Goal: Task Accomplishment & Management: Use online tool/utility

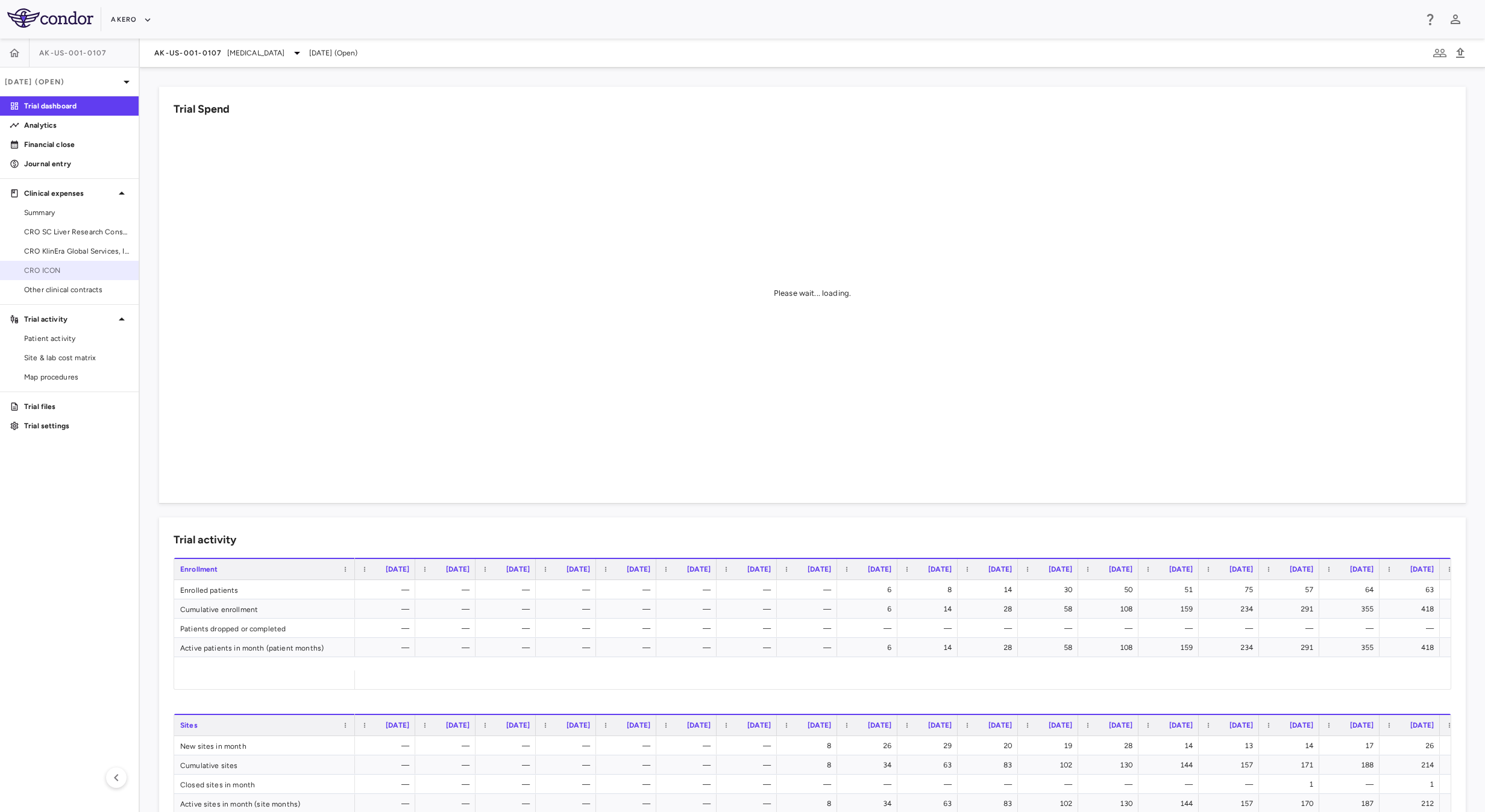
click at [68, 277] on link "CRO ICON" at bounding box center [69, 270] width 139 height 18
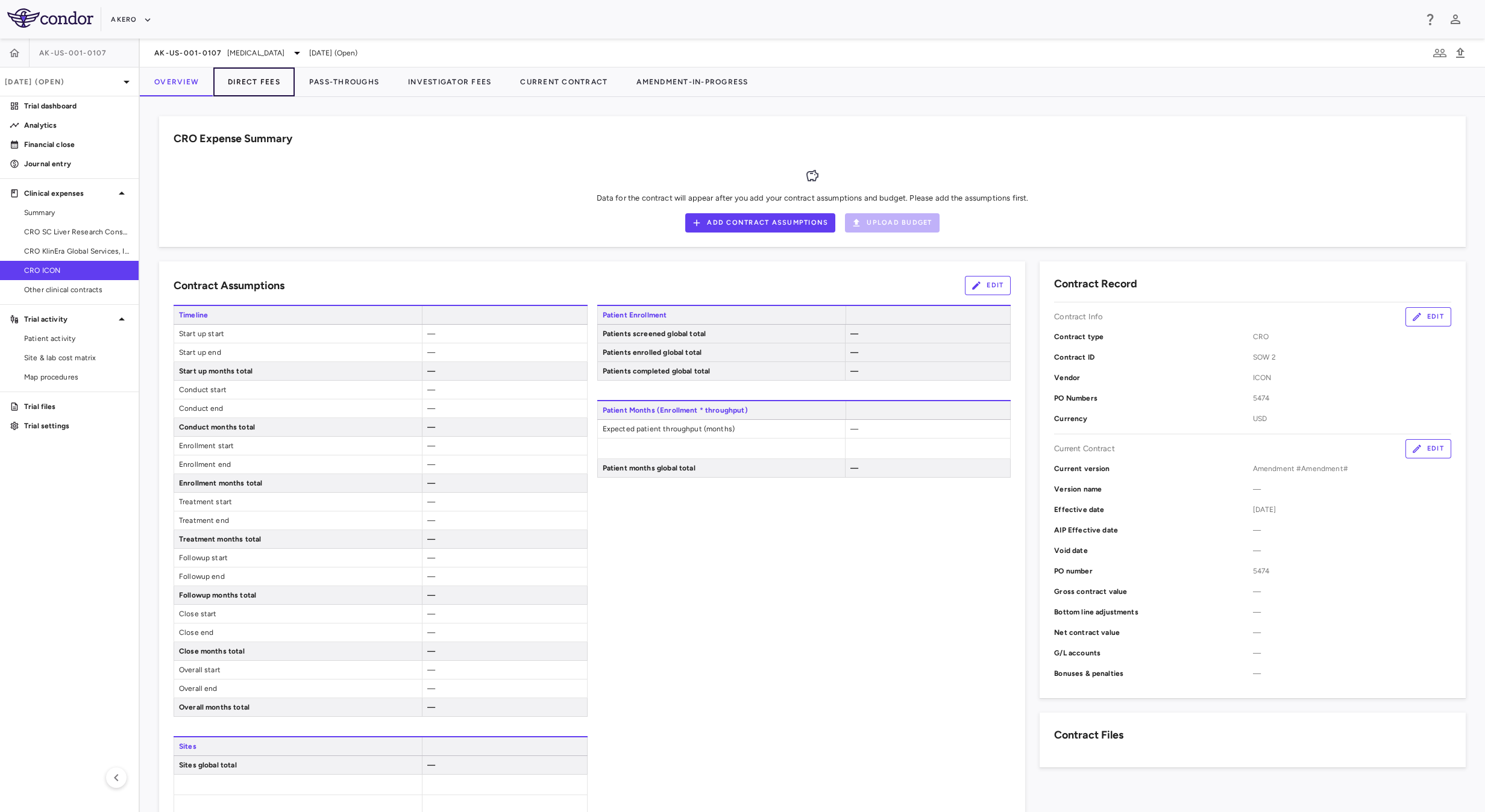
click at [250, 78] on button "Direct Fees" at bounding box center [254, 82] width 81 height 29
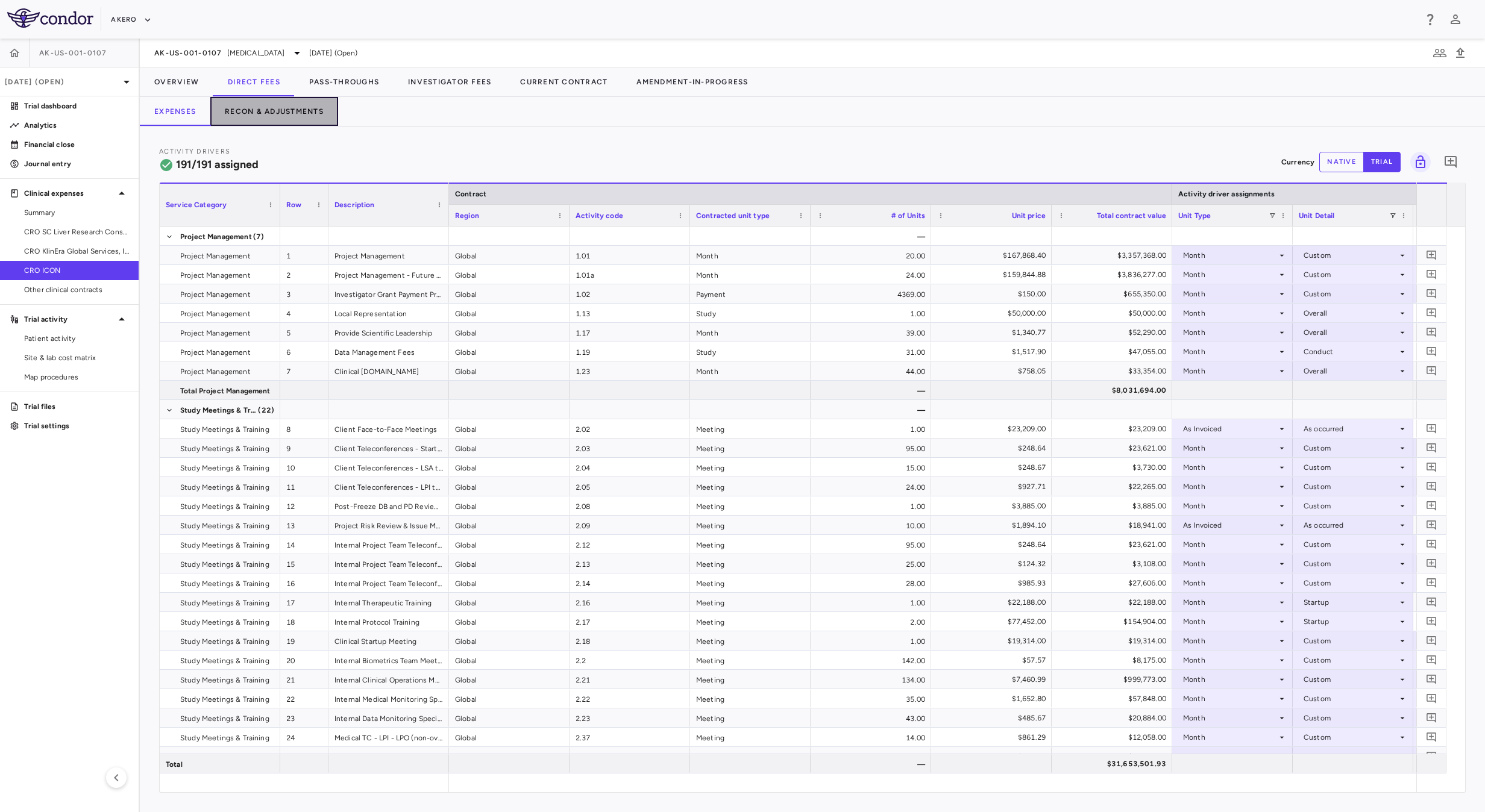
click at [268, 106] on button "Recon & Adjustments" at bounding box center [274, 111] width 128 height 29
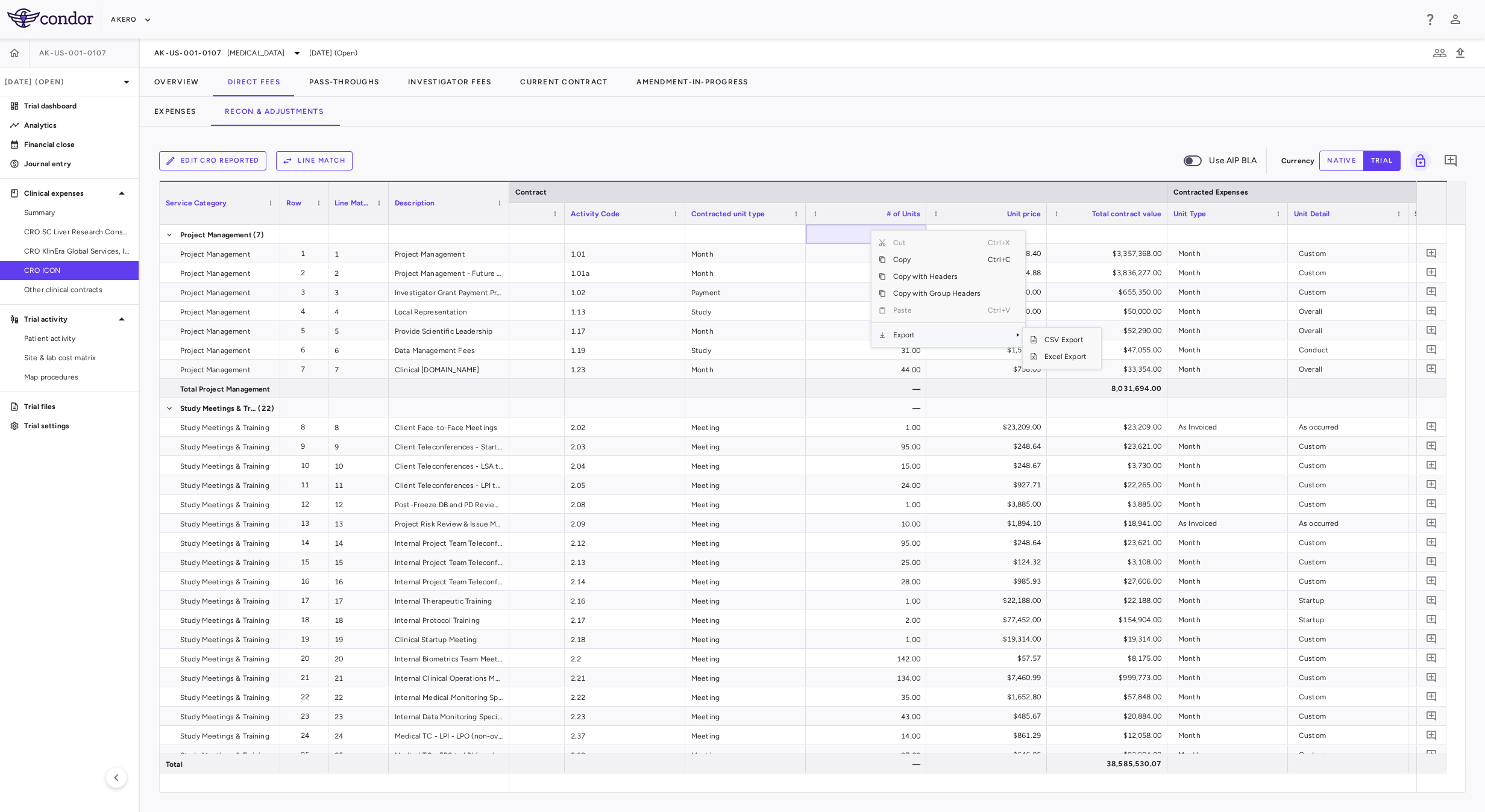
click at [927, 332] on span "Export" at bounding box center [937, 335] width 102 height 17
click at [1072, 357] on span "Excel Export" at bounding box center [1065, 357] width 57 height 17
click at [176, 87] on button "Overview" at bounding box center [176, 82] width 73 height 29
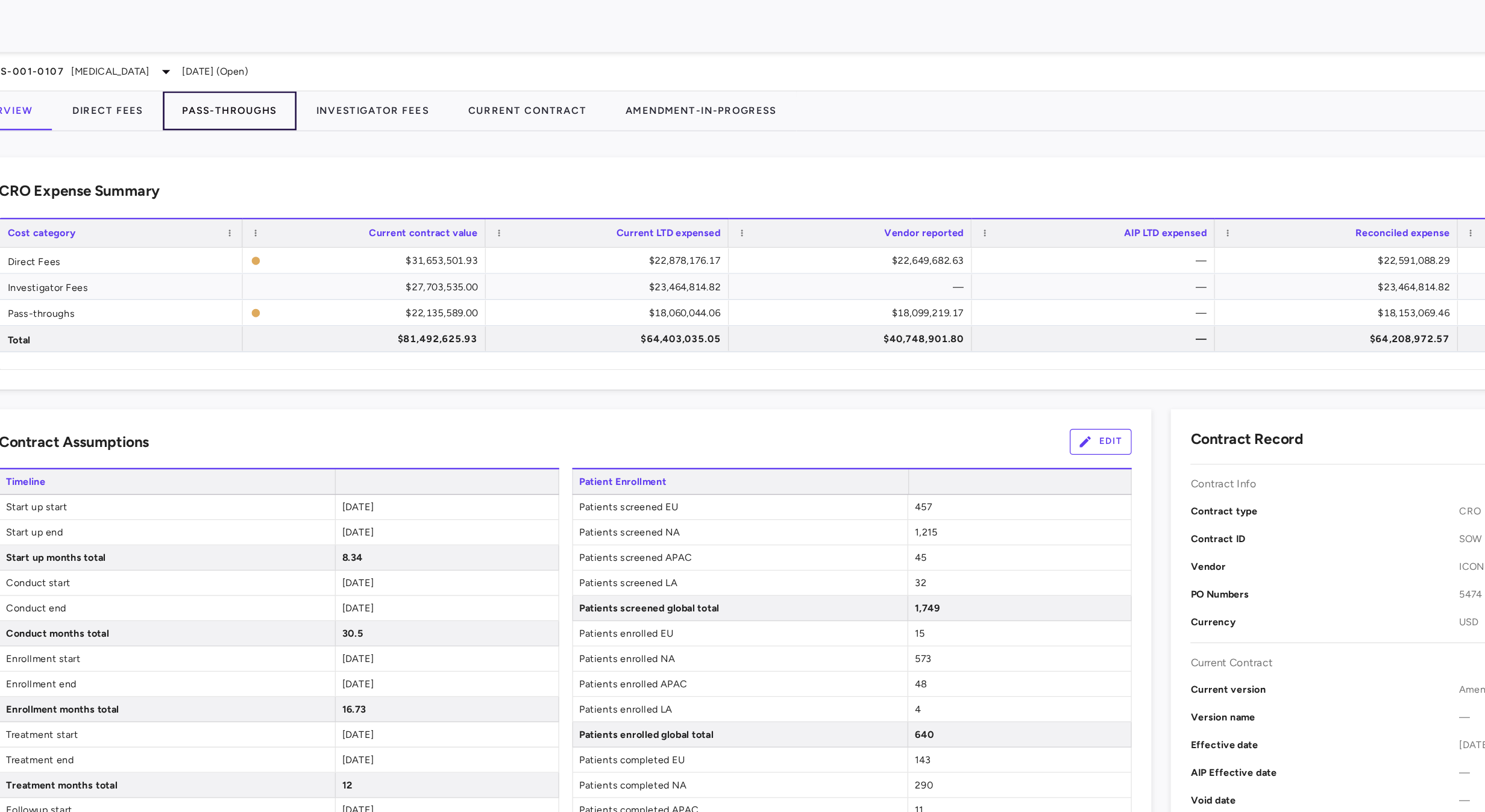
click at [342, 73] on button "Pass-Throughs" at bounding box center [344, 82] width 99 height 29
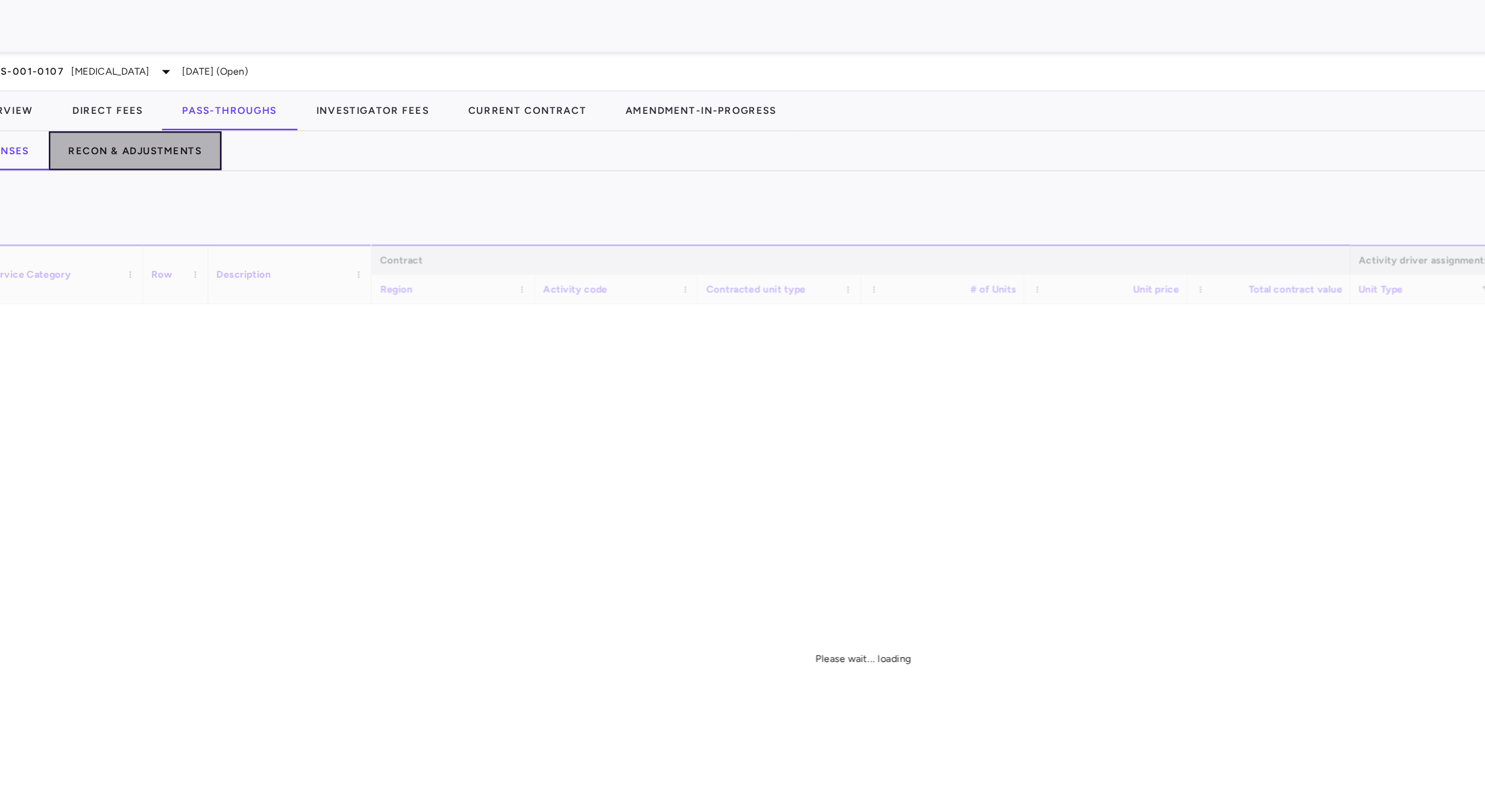
click at [306, 122] on button "Recon & Adjustments" at bounding box center [274, 111] width 128 height 29
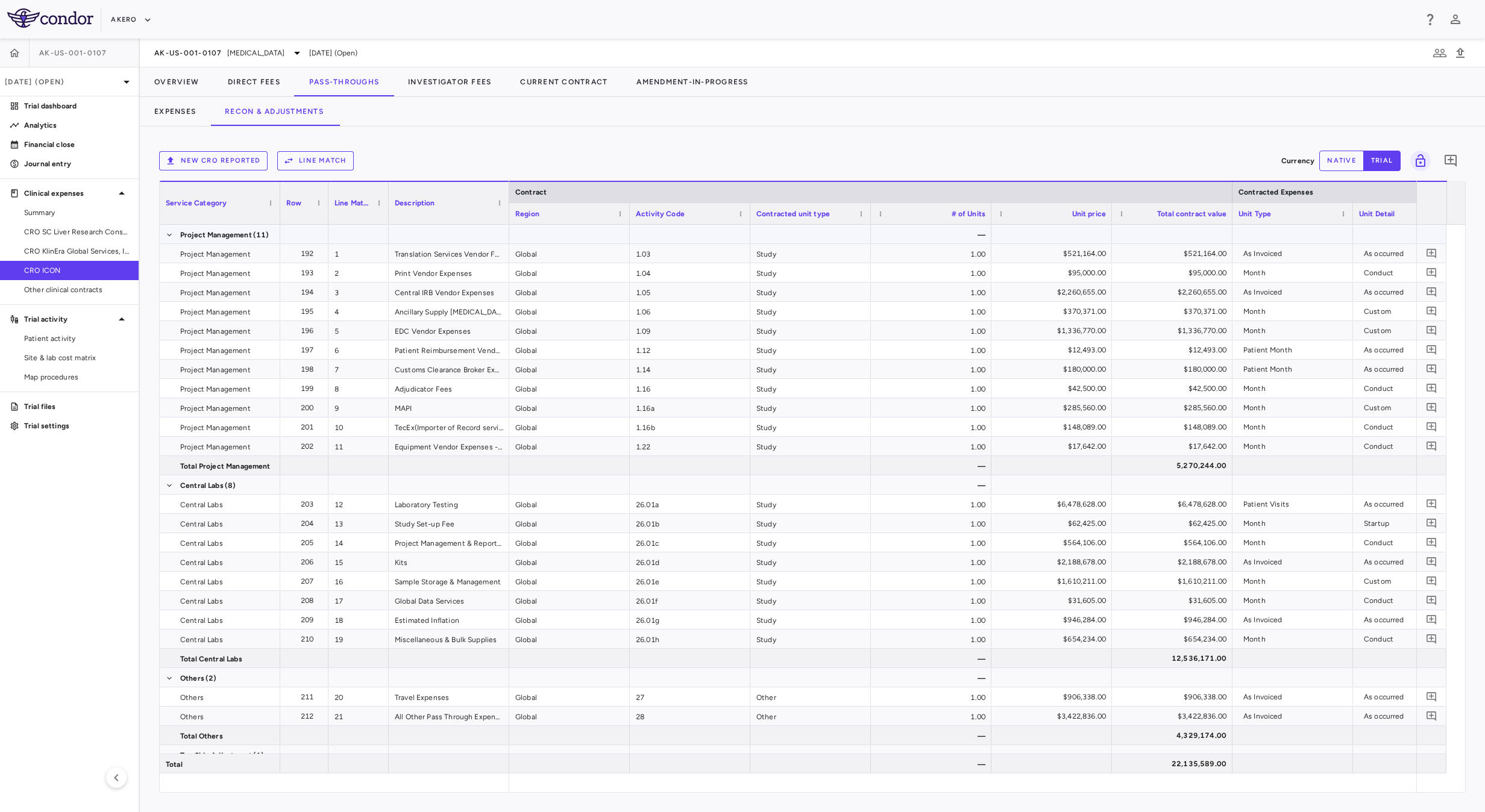
click at [490, 234] on div at bounding box center [449, 234] width 121 height 19
click at [565, 338] on span "Export" at bounding box center [557, 339] width 102 height 17
click at [683, 367] on span "Excel Export" at bounding box center [685, 360] width 57 height 17
click at [171, 82] on button "Overview" at bounding box center [176, 82] width 73 height 29
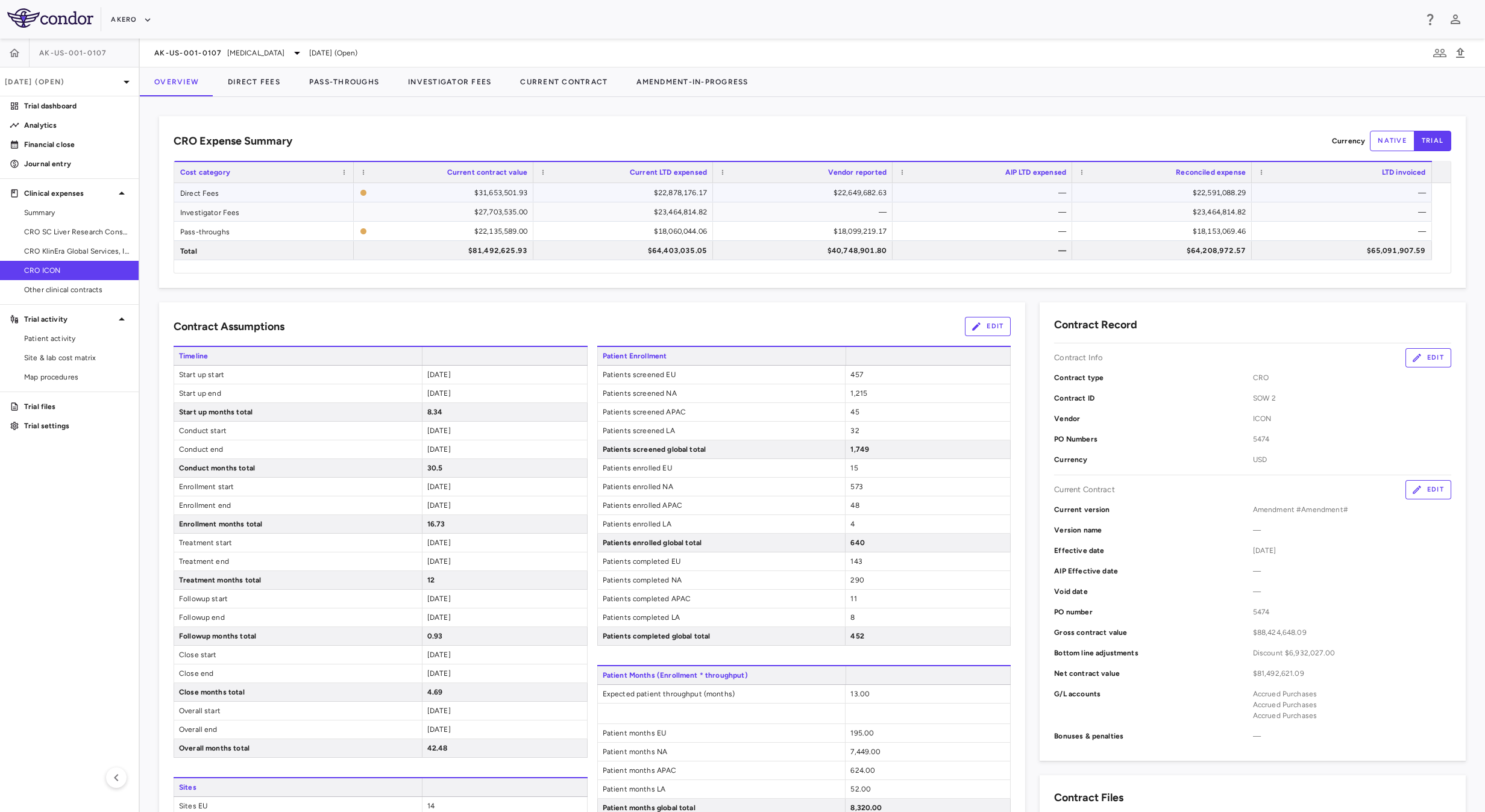
click at [1146, 196] on div "$22,591,088.29" at bounding box center [1164, 193] width 163 height 19
click at [723, 273] on div "Drag here to set row groups Drag here to set column labels Cost category Curren…" at bounding box center [812, 217] width 1277 height 112
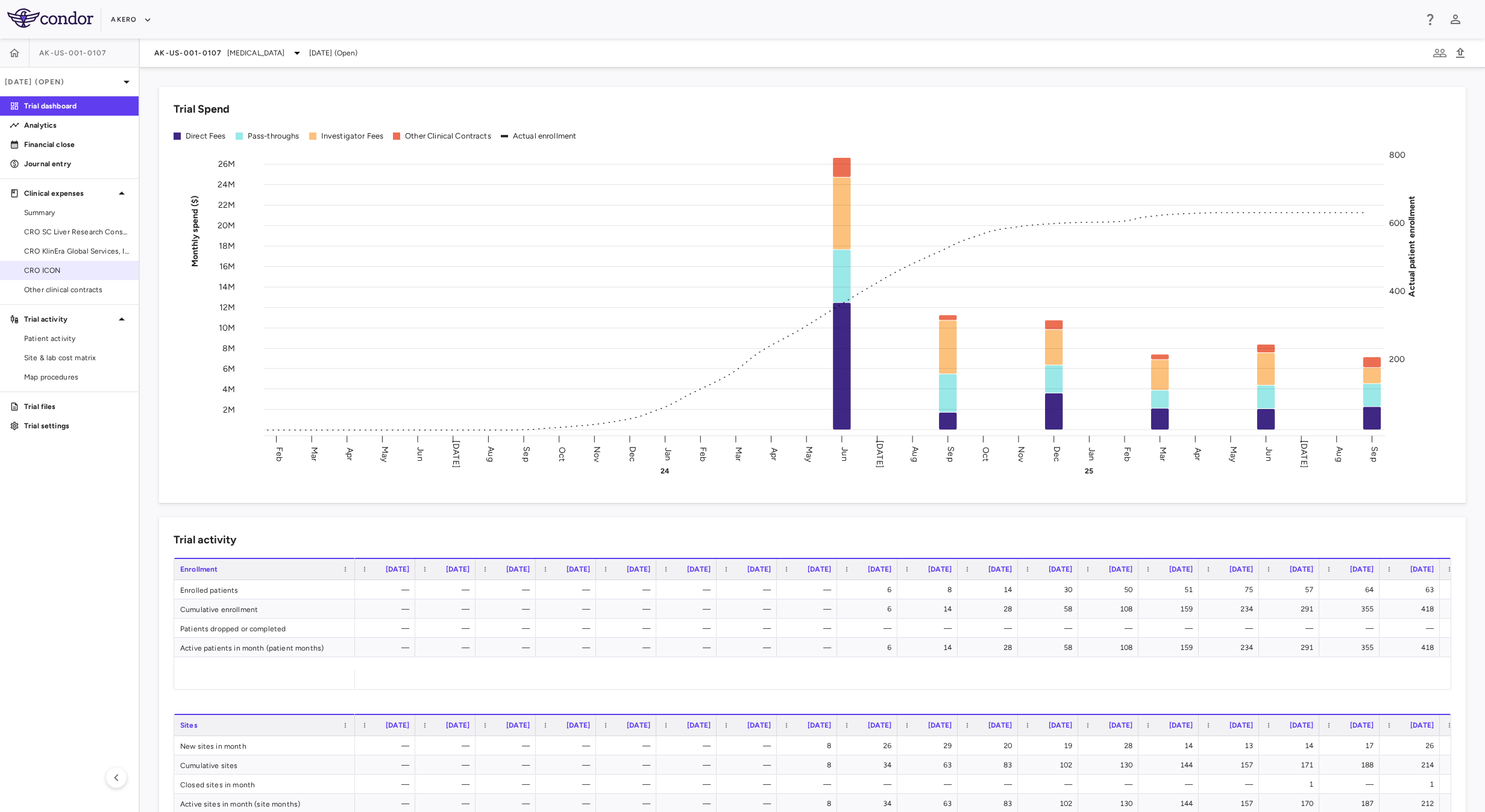
click at [90, 272] on span "CRO ICON" at bounding box center [76, 270] width 105 height 11
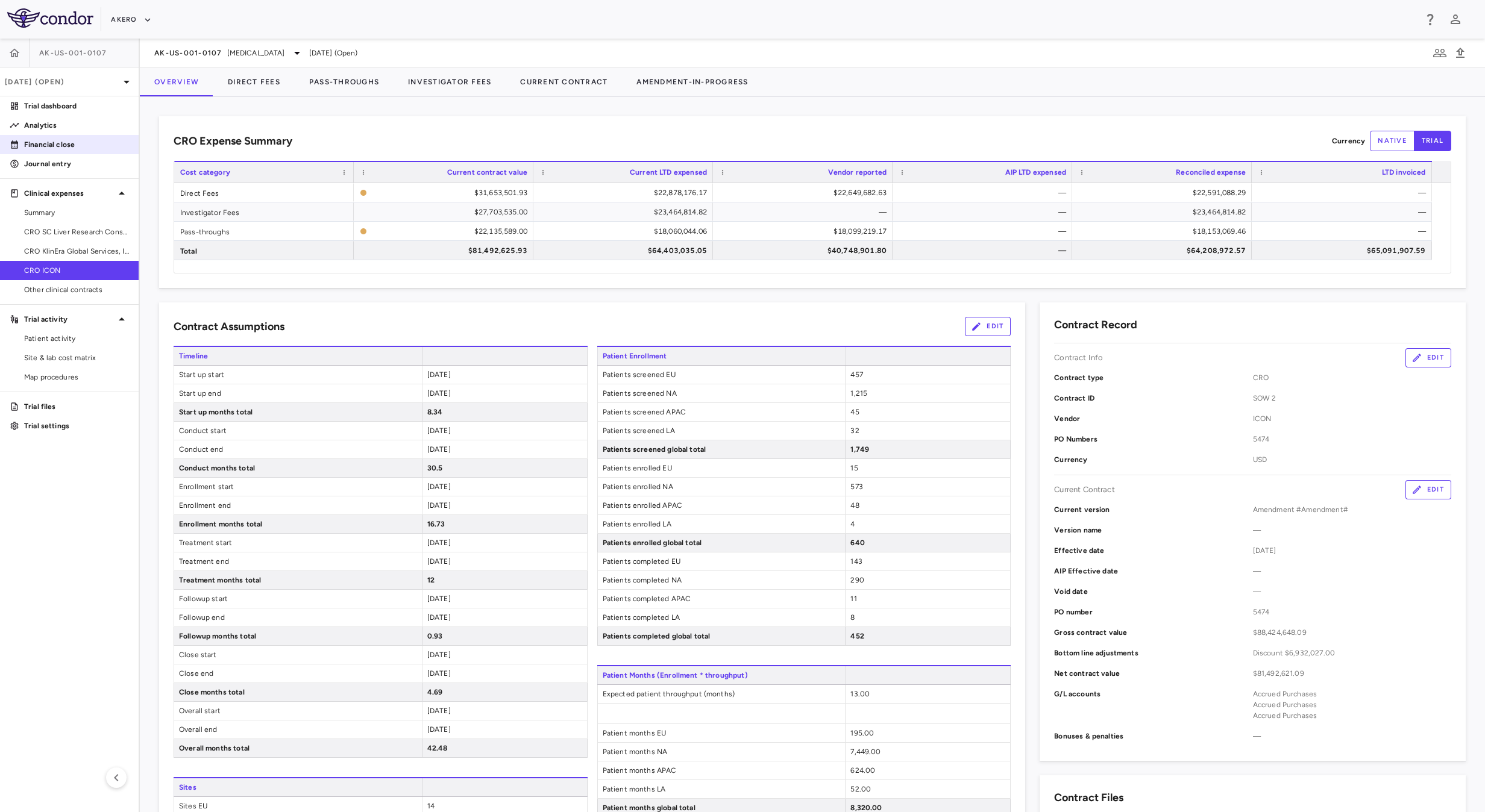
click at [85, 145] on p "Financial close" at bounding box center [76, 144] width 105 height 11
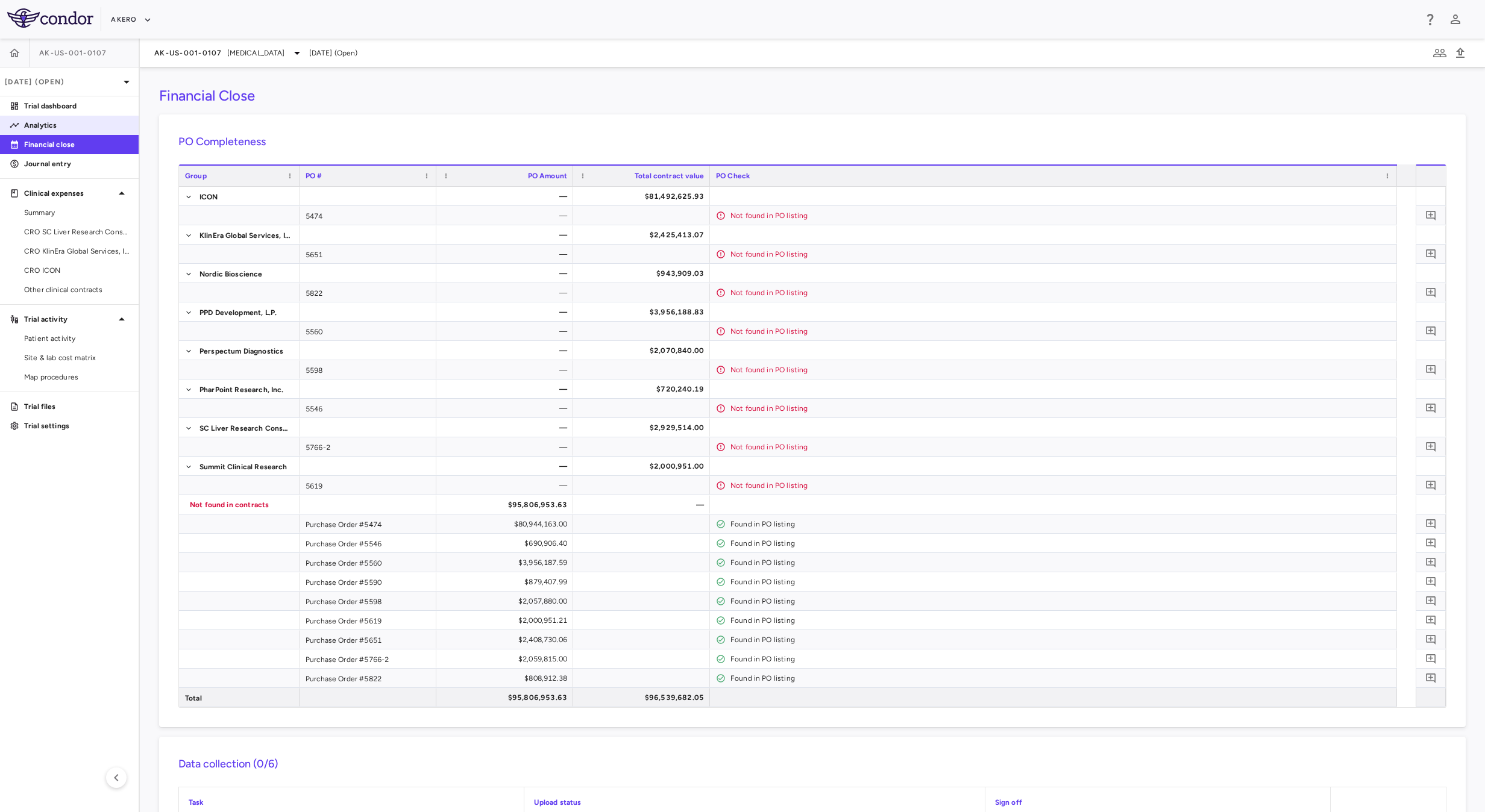
click at [12, 129] on icon at bounding box center [15, 125] width 10 height 10
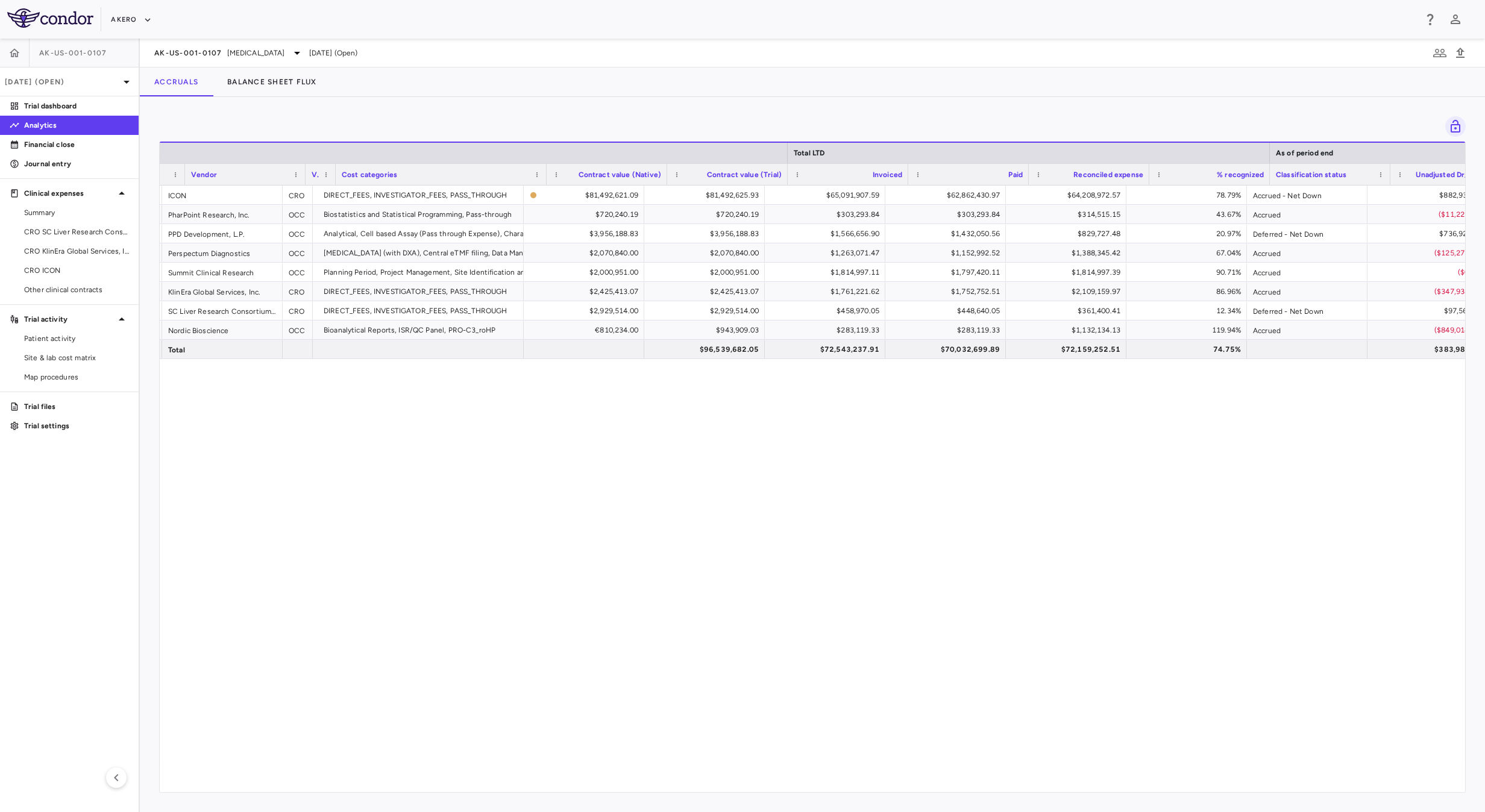
scroll to position [0, 290]
